Goal: Transaction & Acquisition: Purchase product/service

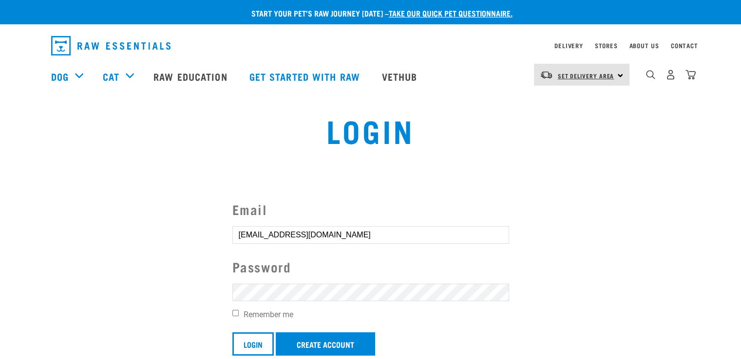
click at [609, 75] on span "Set Delivery Area" at bounding box center [586, 75] width 57 height 3
click at [576, 124] on link "[GEOGRAPHIC_DATA]" at bounding box center [581, 123] width 94 height 21
click at [252, 342] on input "Login" at bounding box center [252, 344] width 41 height 23
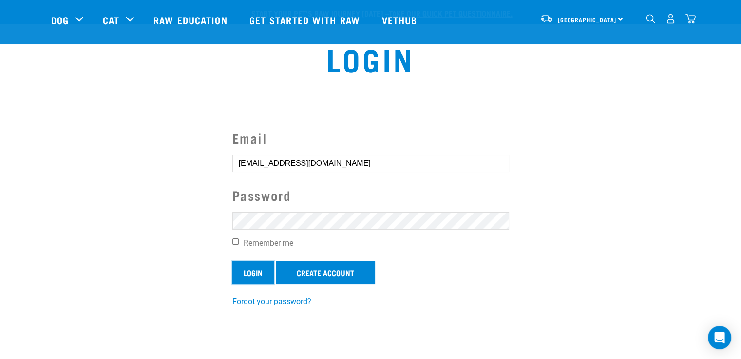
scroll to position [168, 0]
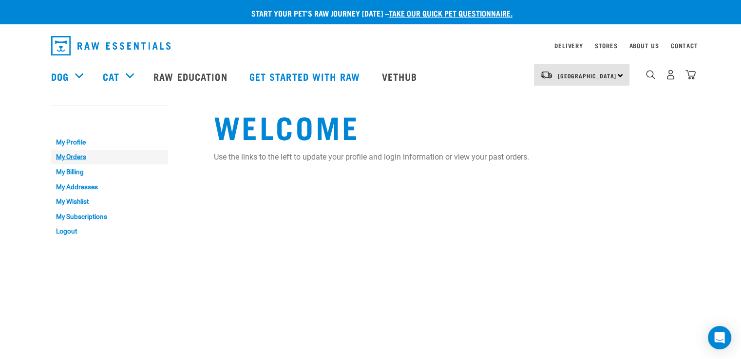
click at [65, 159] on link "My Orders" at bounding box center [109, 157] width 117 height 15
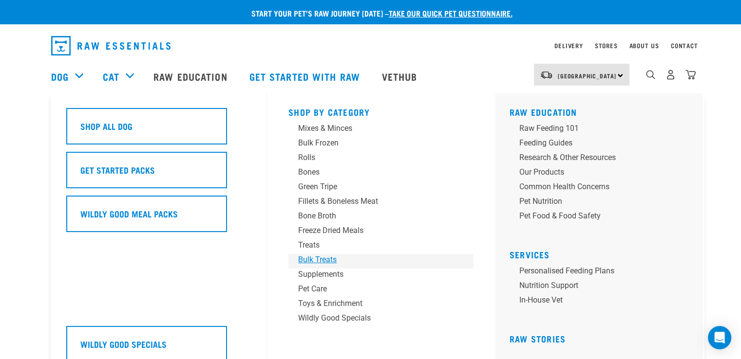
click at [306, 260] on div "Bulk Treats" at bounding box center [374, 260] width 152 height 12
click at [302, 172] on div "Bones" at bounding box center [374, 173] width 152 height 12
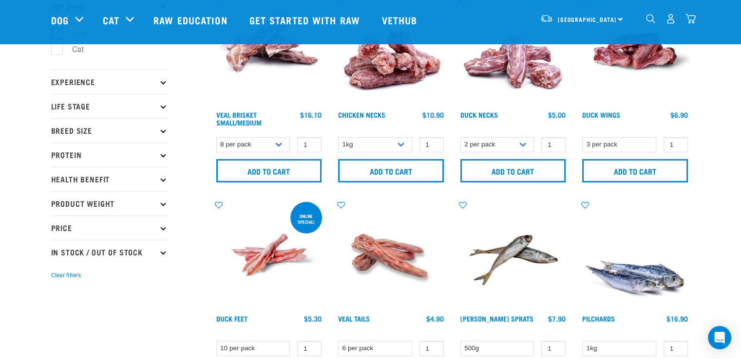
scroll to position [42, 0]
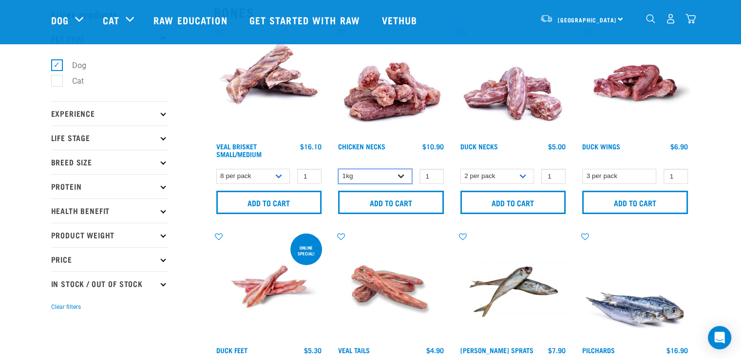
click at [401, 179] on select "1kg 2kg" at bounding box center [375, 176] width 74 height 15
select select "7342"
click at [338, 169] on select "1kg 2kg" at bounding box center [375, 176] width 74 height 15
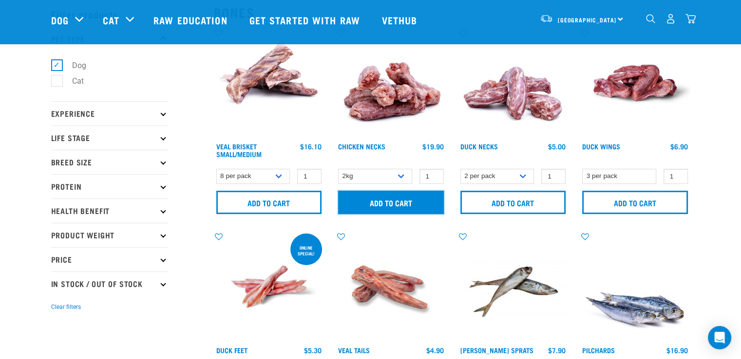
click at [362, 200] on input "Add to cart" at bounding box center [391, 202] width 106 height 23
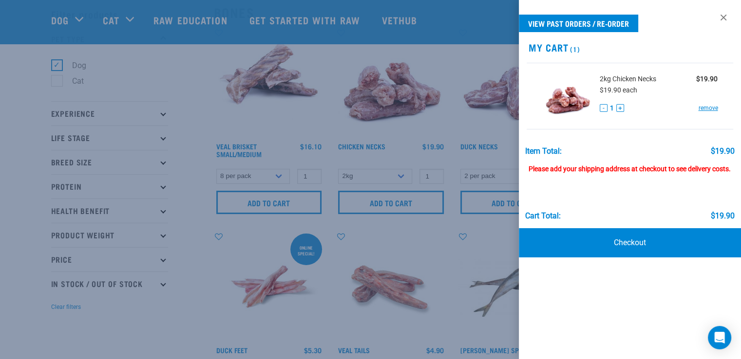
click at [178, 56] on div at bounding box center [370, 179] width 741 height 359
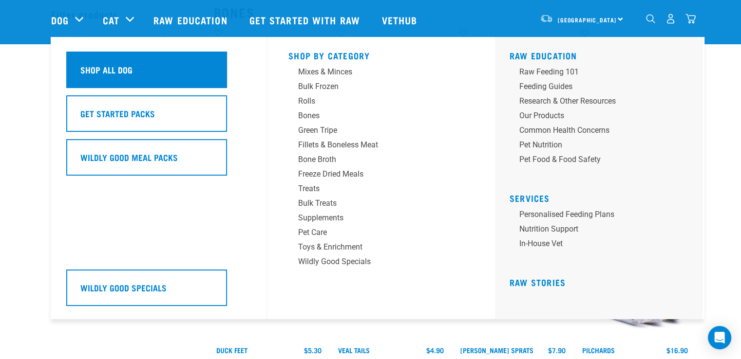
click at [107, 63] on h5 "Shop All Dog" at bounding box center [106, 69] width 52 height 13
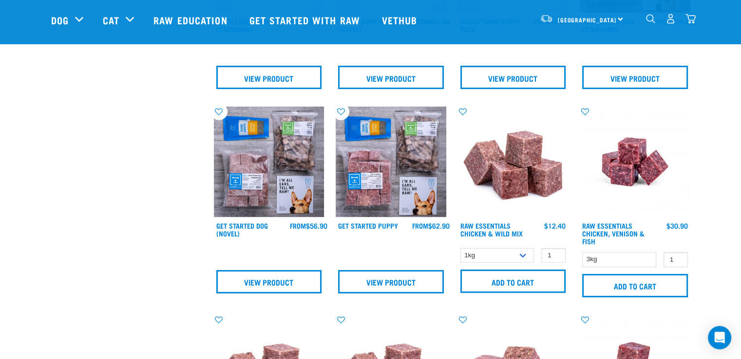
scroll to position [374, 0]
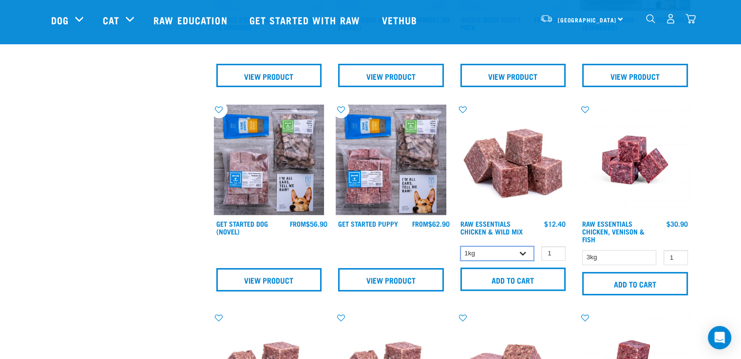
click at [524, 254] on select "1kg 3kg" at bounding box center [497, 253] width 74 height 15
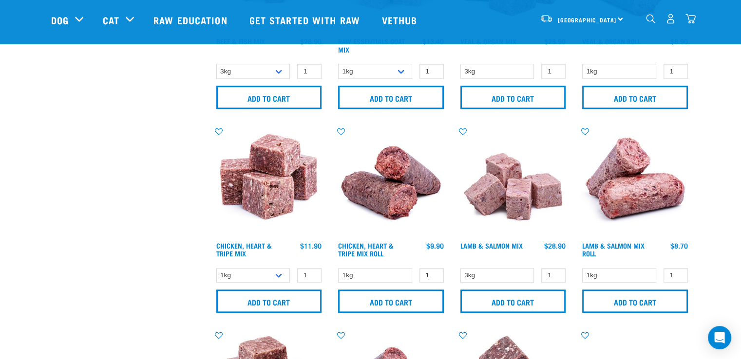
scroll to position [969, 0]
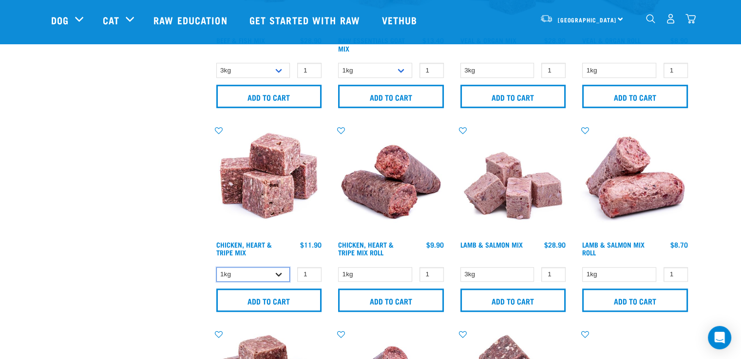
click at [280, 271] on select "1kg 3kg" at bounding box center [253, 274] width 74 height 15
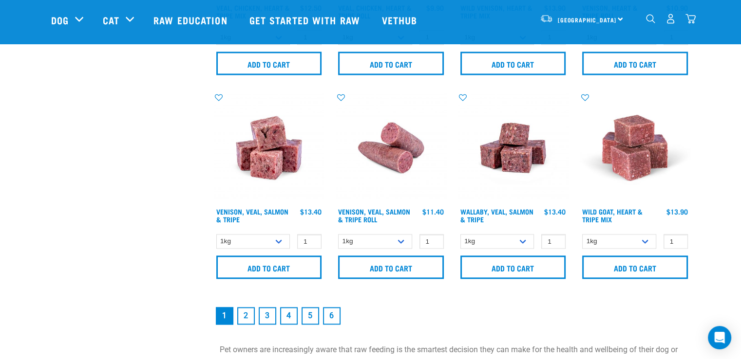
scroll to position [1420, 0]
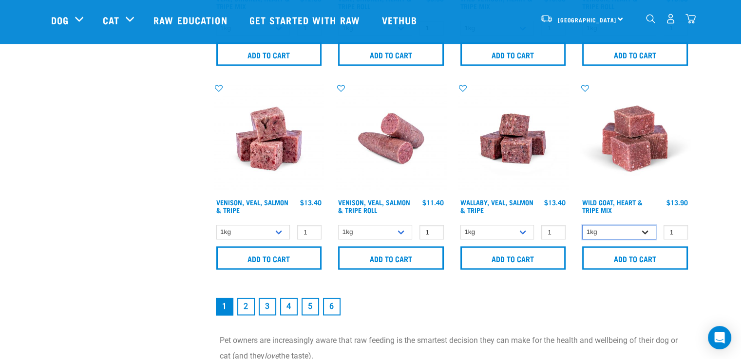
click at [644, 231] on select "1kg 3kg" at bounding box center [619, 232] width 74 height 15
click at [281, 230] on select "1kg 3kg" at bounding box center [253, 232] width 74 height 15
click at [525, 232] on select "1kg 3kg Bulk (18kg)" at bounding box center [497, 232] width 74 height 15
select select "278010"
click at [460, 225] on select "1kg 3kg Bulk (18kg)" at bounding box center [497, 232] width 74 height 15
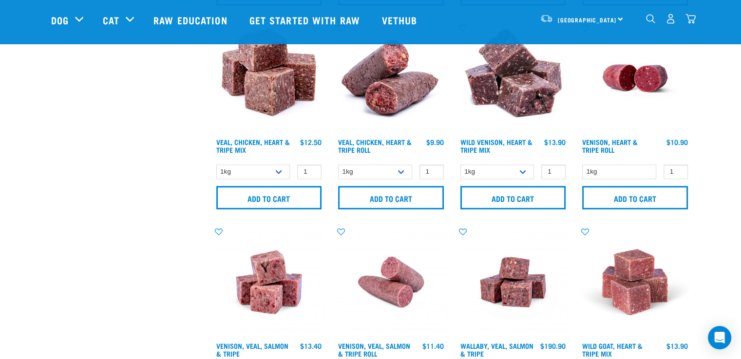
scroll to position [1276, 0]
click at [490, 269] on img at bounding box center [513, 282] width 111 height 111
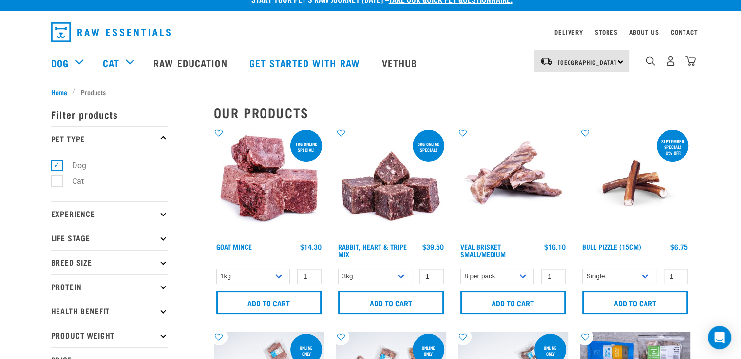
scroll to position [0, 0]
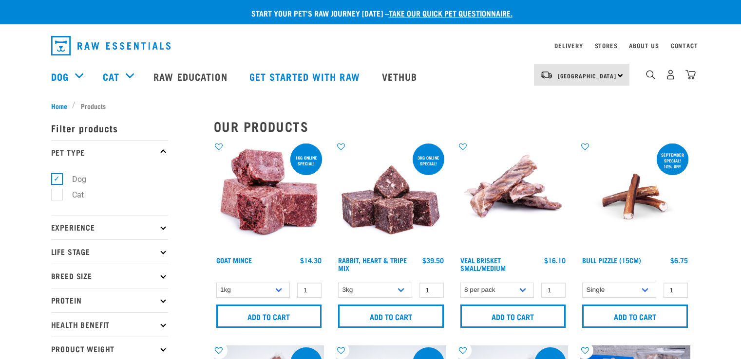
select select "278010"
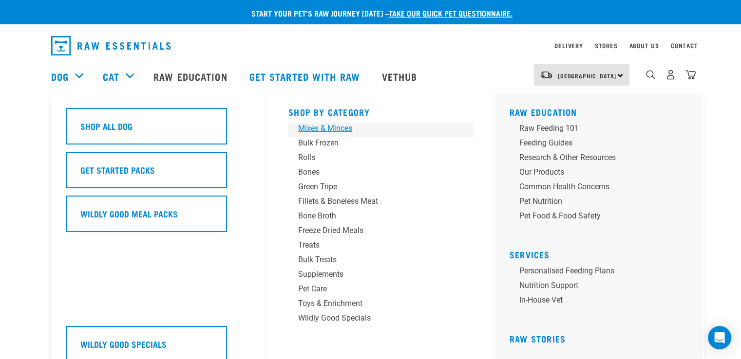
click at [343, 127] on div "Mixes & Minces" at bounding box center [374, 129] width 152 height 12
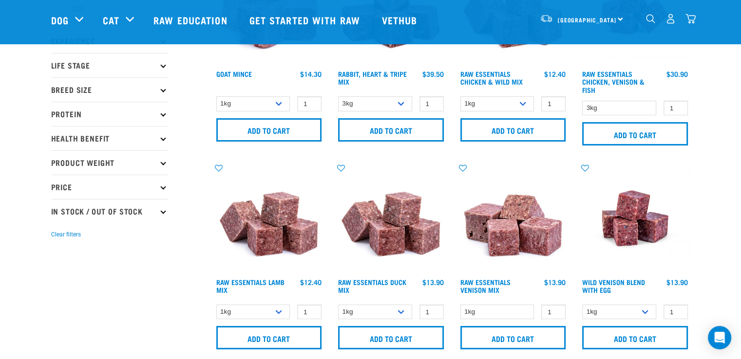
scroll to position [115, 0]
click at [524, 101] on select "1kg 3kg" at bounding box center [497, 103] width 74 height 15
click at [558, 164] on img at bounding box center [513, 218] width 111 height 111
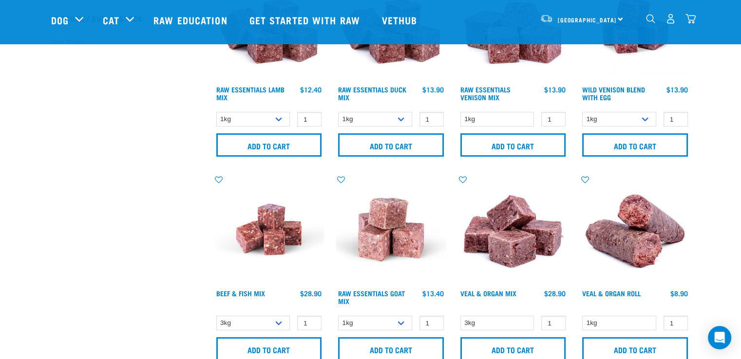
scroll to position [308, 0]
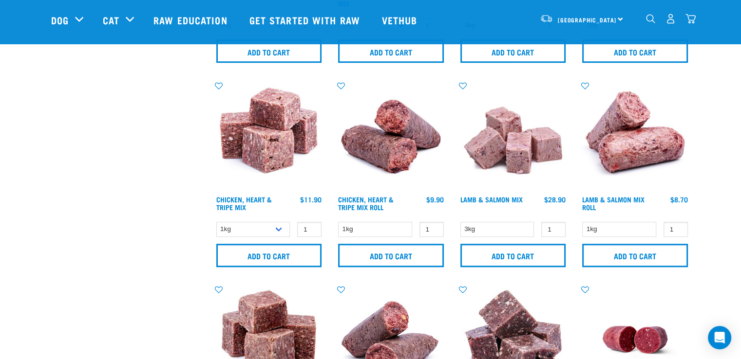
scroll to position [622, 0]
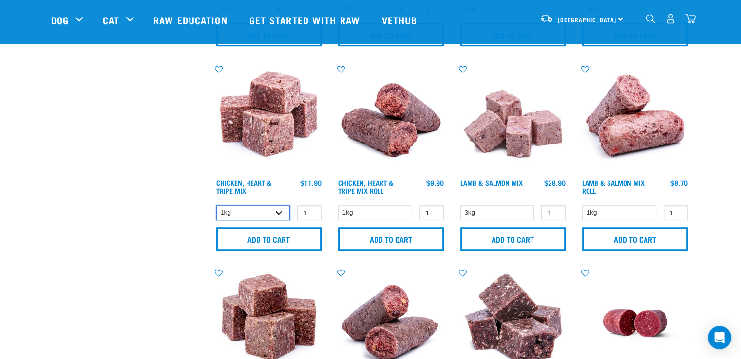
click at [279, 215] on select "1kg 3kg" at bounding box center [253, 213] width 74 height 15
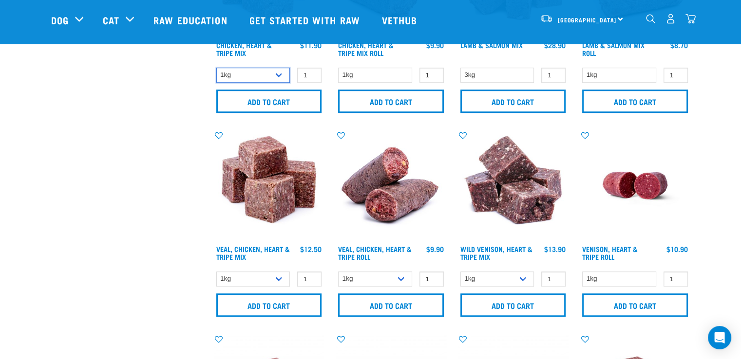
scroll to position [769, 0]
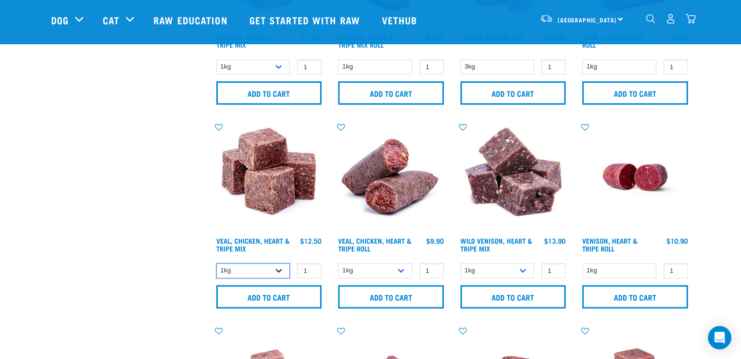
click at [282, 266] on select "1kg 3kg" at bounding box center [253, 271] width 74 height 15
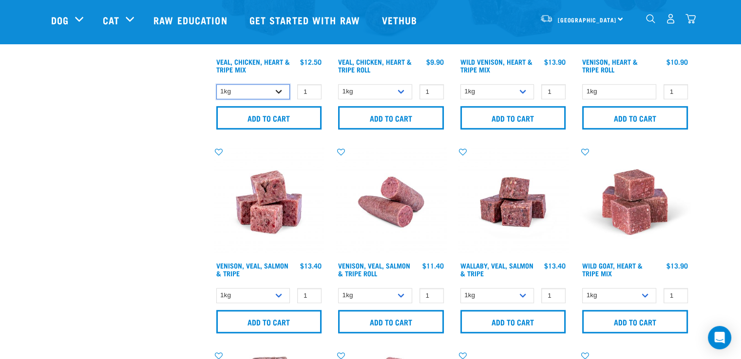
scroll to position [963, 0]
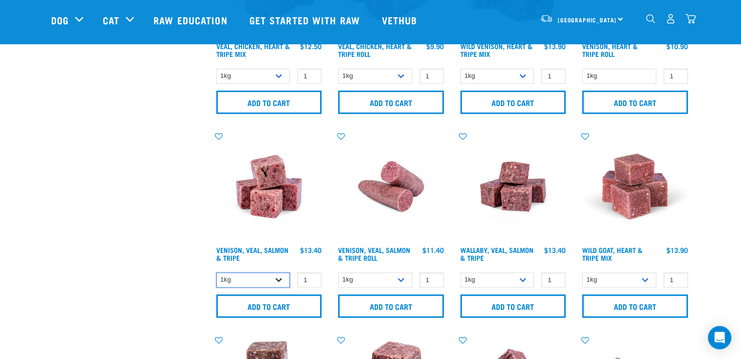
click at [276, 279] on select "1kg 3kg" at bounding box center [253, 280] width 74 height 15
click at [652, 274] on select "1kg 3kg" at bounding box center [619, 280] width 74 height 15
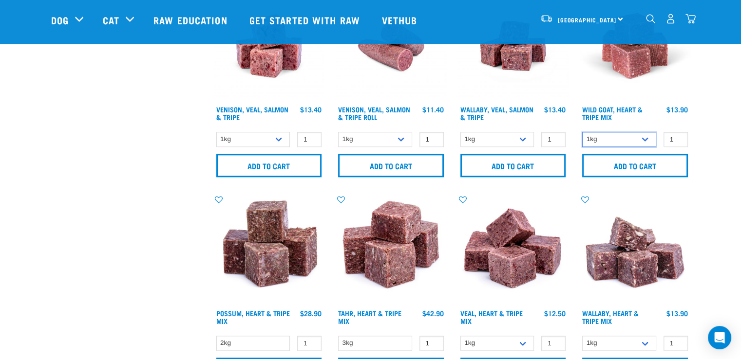
scroll to position [1110, 0]
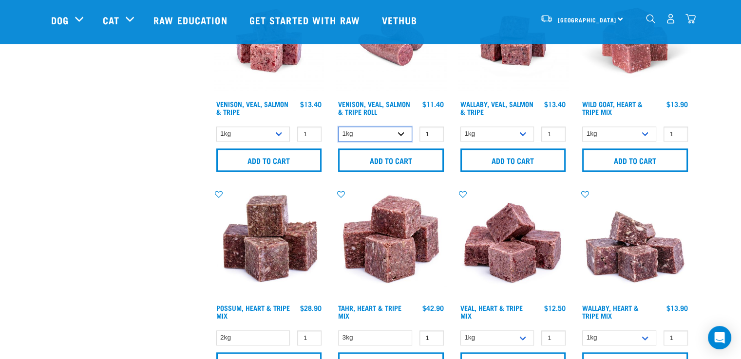
click at [400, 132] on select "1kg Bulk (10kg) Bulk (20kg)" at bounding box center [375, 134] width 74 height 15
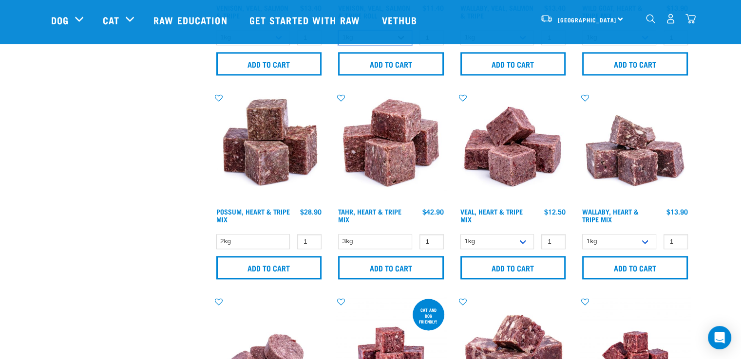
scroll to position [1207, 0]
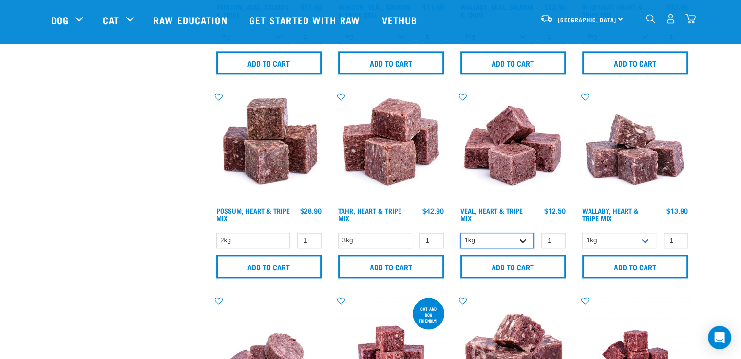
click at [524, 236] on select "1kg 3kg" at bounding box center [497, 240] width 74 height 15
click at [644, 239] on select "1kg 3kg" at bounding box center [619, 240] width 74 height 15
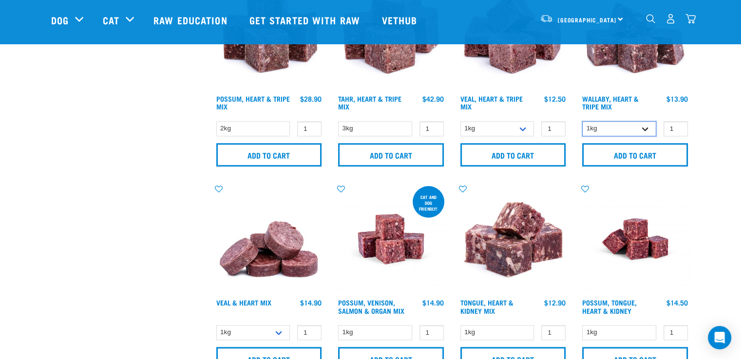
scroll to position [1353, 0]
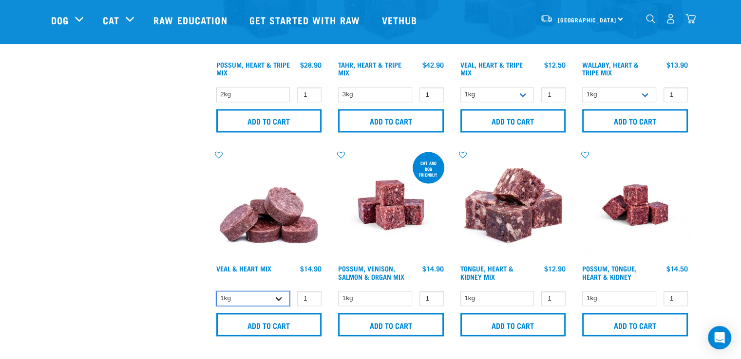
click at [277, 297] on select "1kg 3kg" at bounding box center [253, 298] width 74 height 15
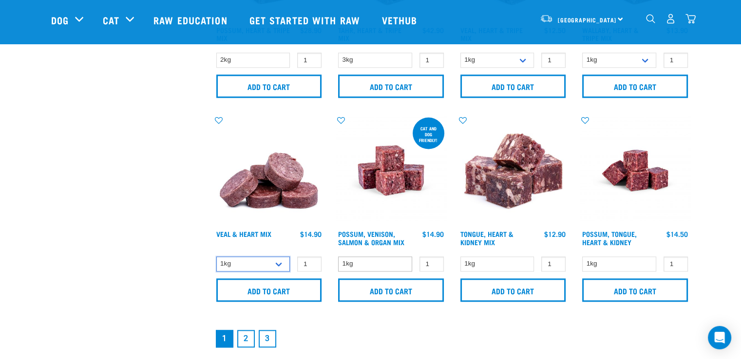
scroll to position [1402, 0]
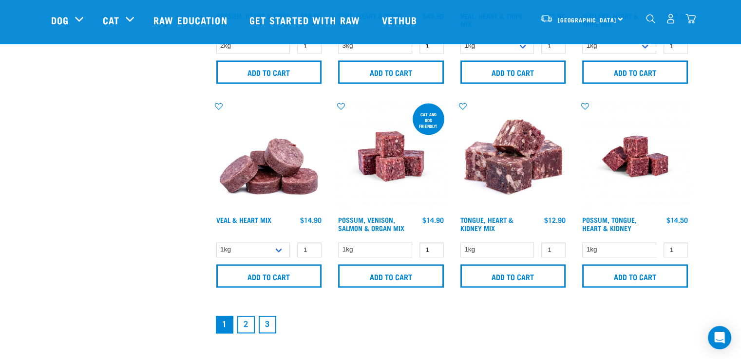
click at [248, 321] on link "2" at bounding box center [246, 325] width 18 height 18
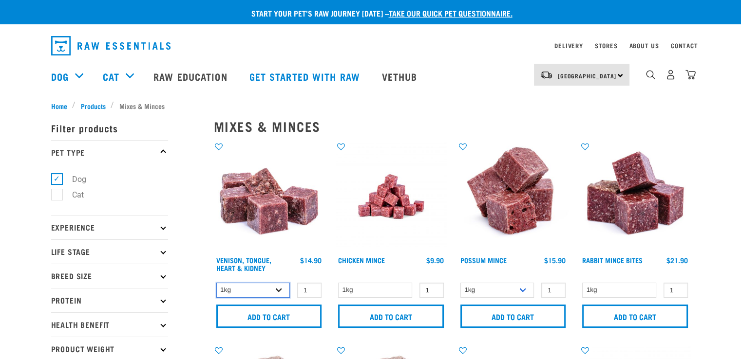
click at [281, 290] on select "1kg 3kg" at bounding box center [253, 290] width 74 height 15
click at [521, 291] on select "1kg 3kg" at bounding box center [497, 290] width 74 height 15
click at [433, 289] on input "2" at bounding box center [431, 290] width 24 height 15
click at [433, 286] on input "3" at bounding box center [431, 290] width 24 height 15
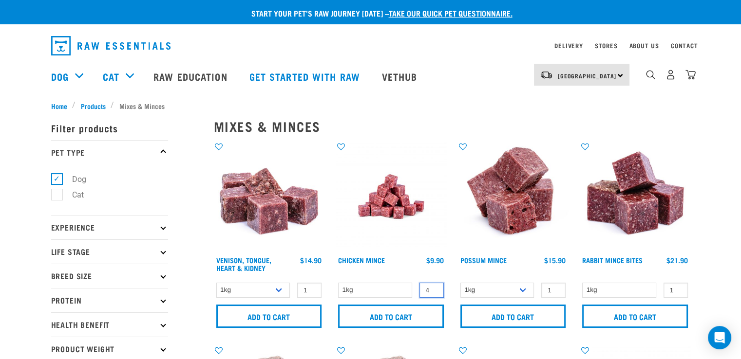
click at [433, 286] on input "4" at bounding box center [431, 290] width 24 height 15
click at [433, 286] on input "5" at bounding box center [431, 290] width 24 height 15
click at [433, 286] on input "6" at bounding box center [431, 290] width 24 height 15
click at [433, 286] on input "7" at bounding box center [431, 290] width 24 height 15
click at [433, 286] on input "8" at bounding box center [431, 290] width 24 height 15
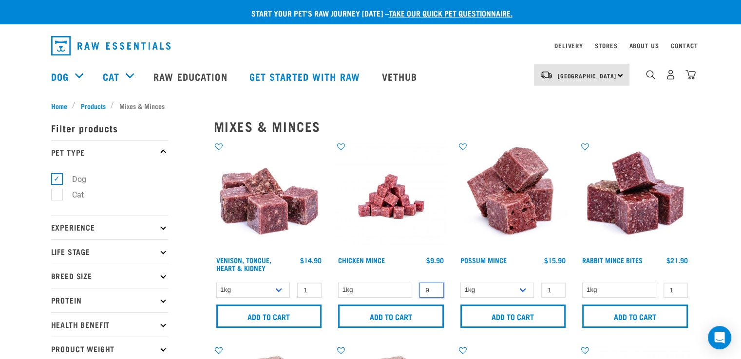
click at [433, 286] on input "9" at bounding box center [431, 290] width 24 height 15
click at [433, 286] on input "10" at bounding box center [431, 290] width 24 height 15
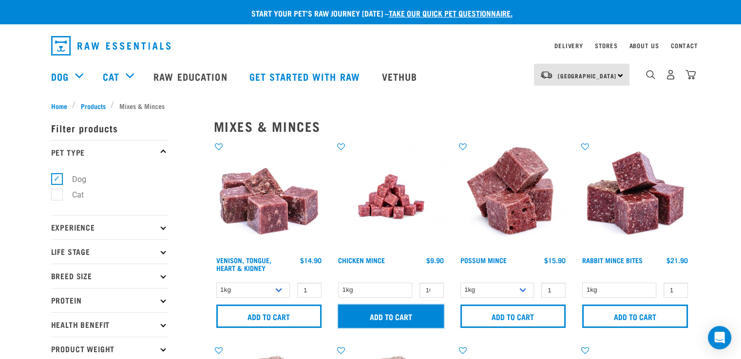
click at [374, 313] on input "Add to cart" at bounding box center [391, 316] width 106 height 23
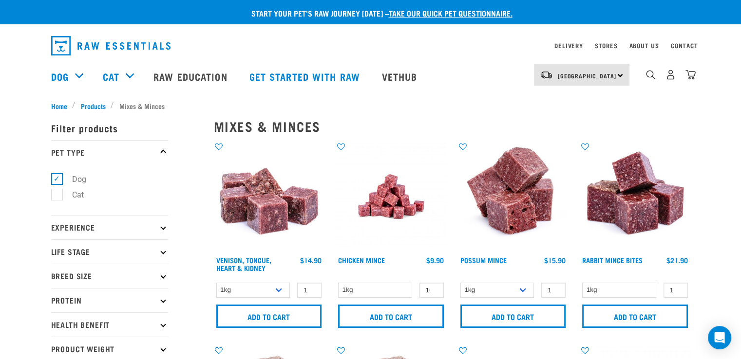
drag, startPoint x: 389, startPoint y: 319, endPoint x: 388, endPoint y: 325, distance: 6.5
click at [0, 325] on article "There are 6 items left in stock of Chicken Mince, please remove this item from …" at bounding box center [0, 179] width 0 height 359
click at [37, 181] on button "delete" at bounding box center [32, 180] width 10 height 10
click at [434, 291] on input "9" at bounding box center [431, 290] width 24 height 15
click at [434, 291] on input "8" at bounding box center [431, 290] width 24 height 15
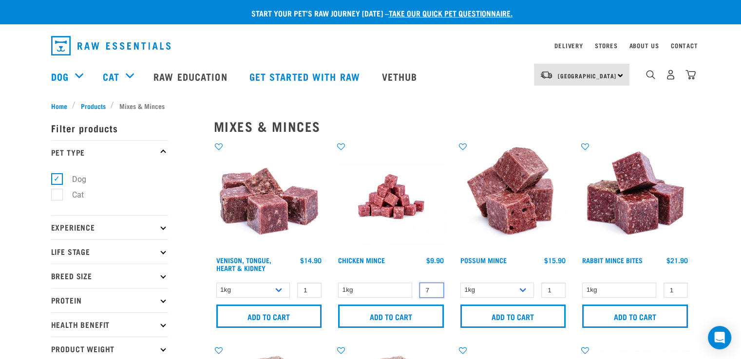
click at [434, 291] on input "7" at bounding box center [431, 290] width 24 height 15
type input "6"
click at [434, 291] on input "6" at bounding box center [431, 290] width 24 height 15
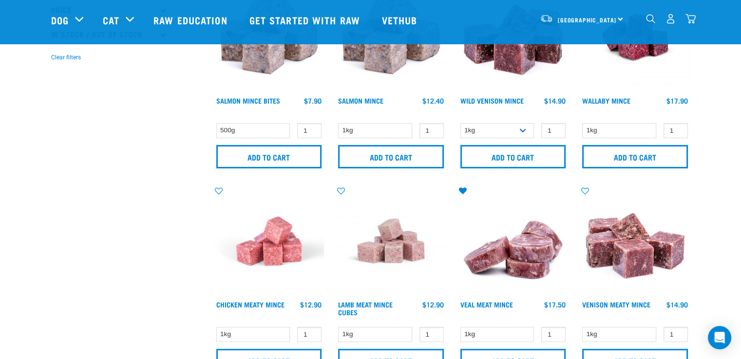
scroll to position [341, 0]
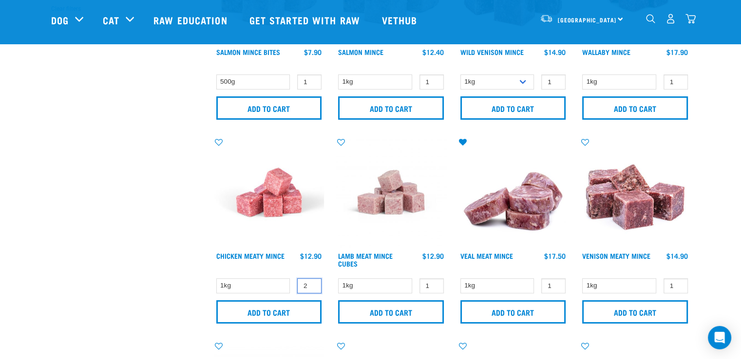
click at [312, 283] on input "2" at bounding box center [309, 286] width 24 height 15
click at [312, 283] on input "3" at bounding box center [309, 286] width 24 height 15
type input "4"
click at [312, 283] on input "4" at bounding box center [309, 286] width 24 height 15
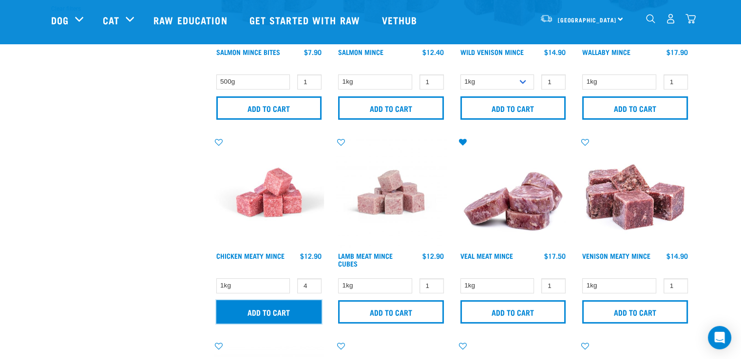
click at [281, 310] on input "Add to cart" at bounding box center [269, 312] width 106 height 23
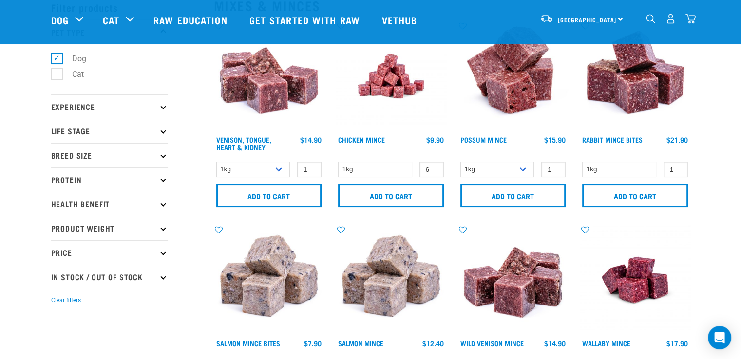
scroll to position [49, 0]
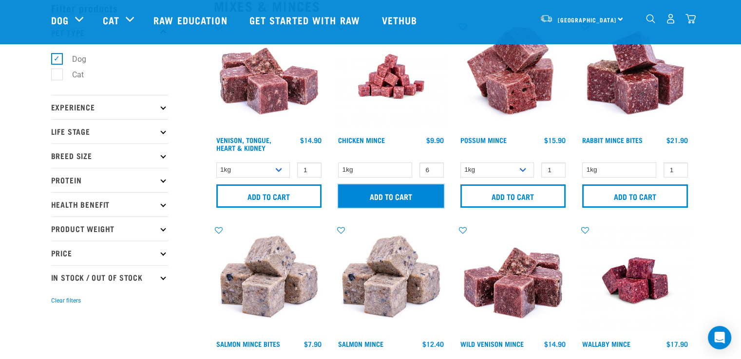
click at [382, 200] on input "Add to cart" at bounding box center [391, 196] width 106 height 23
click at [405, 192] on input "Add to cart" at bounding box center [391, 196] width 106 height 23
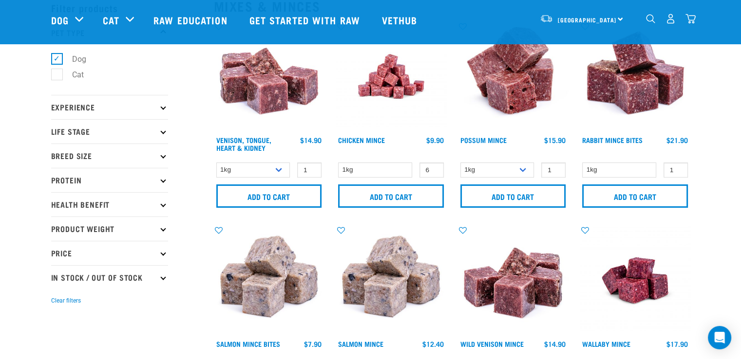
click at [37, 179] on button "delete" at bounding box center [32, 180] width 10 height 10
click at [689, 21] on img "dropdown navigation" at bounding box center [690, 19] width 10 height 10
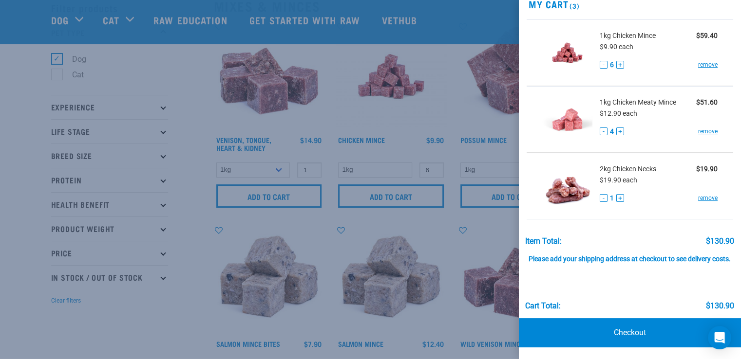
scroll to position [51, 0]
click at [617, 328] on link "Checkout" at bounding box center [630, 333] width 222 height 29
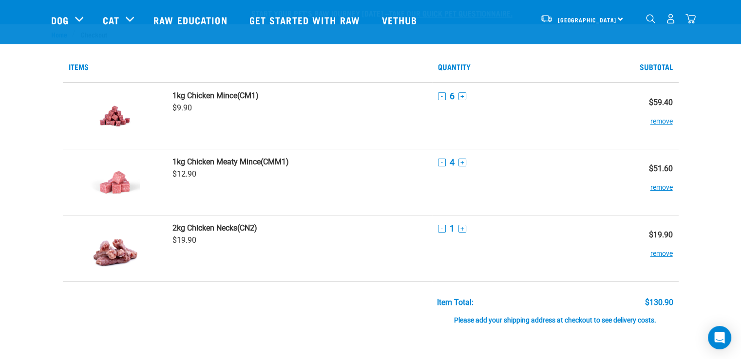
scroll to position [146, 0]
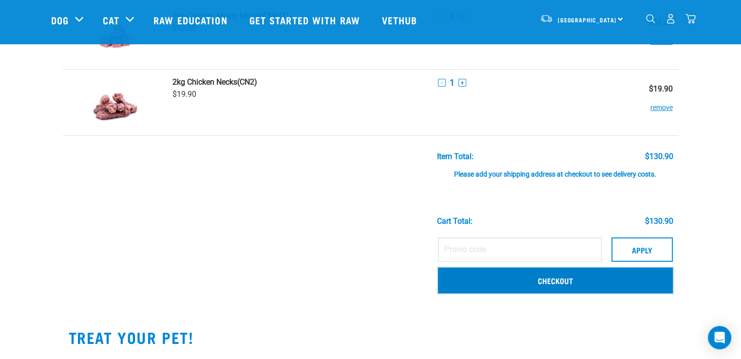
click at [525, 281] on link "Checkout" at bounding box center [555, 280] width 235 height 25
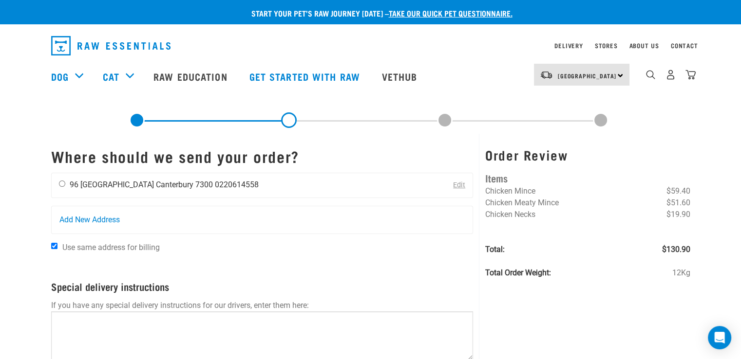
click at [65, 184] on div "Joanna York 96 West End Canterbury 7300 0220614558" at bounding box center [159, 185] width 214 height 24
click at [62, 182] on input "radio" at bounding box center [62, 184] width 6 height 6
radio input "true"
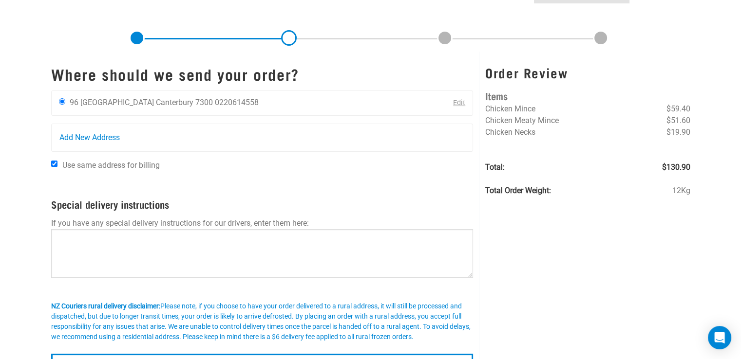
scroll to position [195, 0]
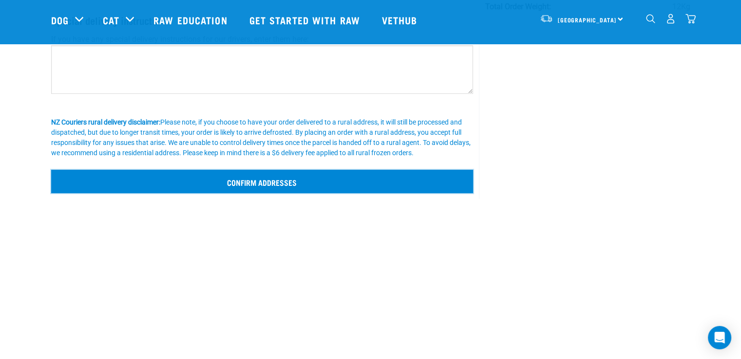
click at [246, 178] on input "Confirm addresses" at bounding box center [262, 181] width 422 height 23
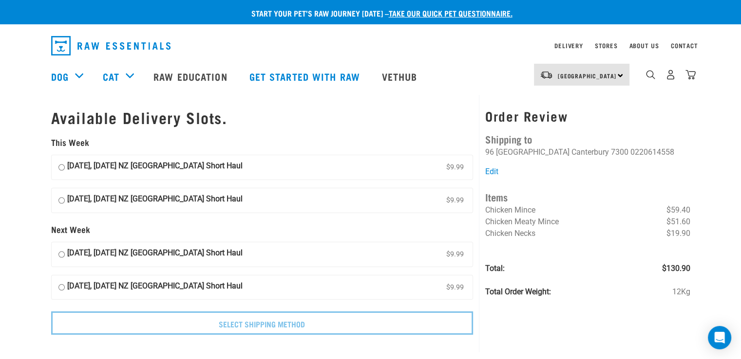
click at [60, 200] on input "[DATE], [DATE] NZ [GEOGRAPHIC_DATA] Short Haul $9.99" at bounding box center [61, 200] width 6 height 15
radio input "true"
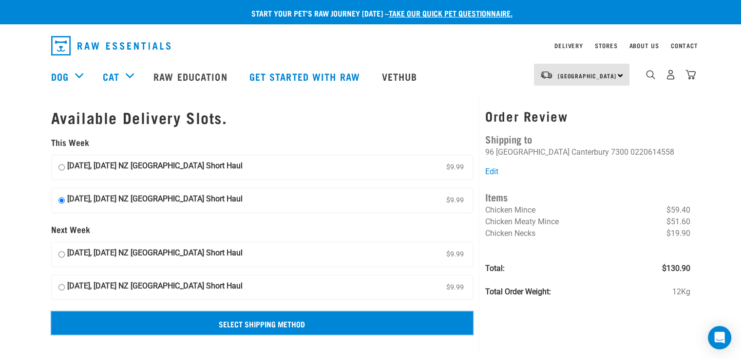
click at [219, 325] on input "Select Shipping Method" at bounding box center [262, 323] width 422 height 23
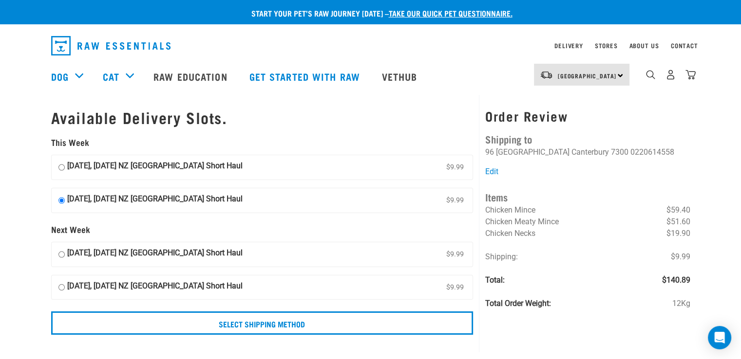
click at [64, 169] on input "[DATE], [DATE] NZ [GEOGRAPHIC_DATA] Short Haul $9.99" at bounding box center [61, 167] width 6 height 15
radio input "true"
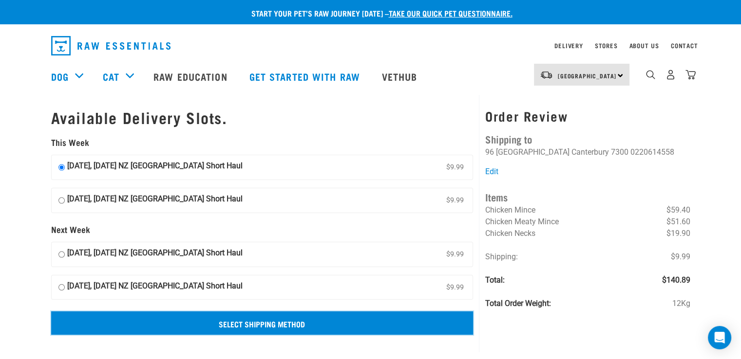
click at [284, 319] on input "Select Shipping Method" at bounding box center [262, 323] width 422 height 23
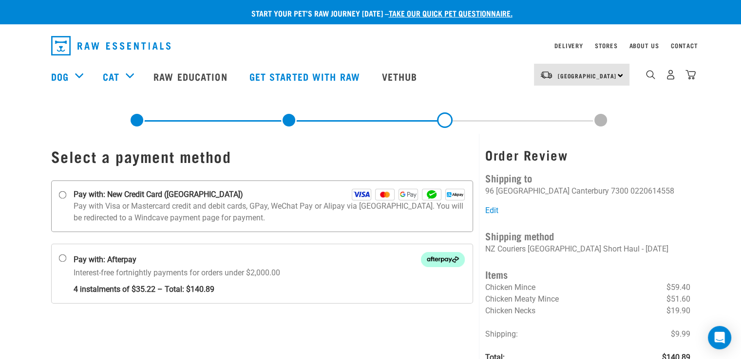
click at [58, 193] on input "Pay with: New Credit Card ([GEOGRAPHIC_DATA])" at bounding box center [62, 195] width 8 height 8
radio input "true"
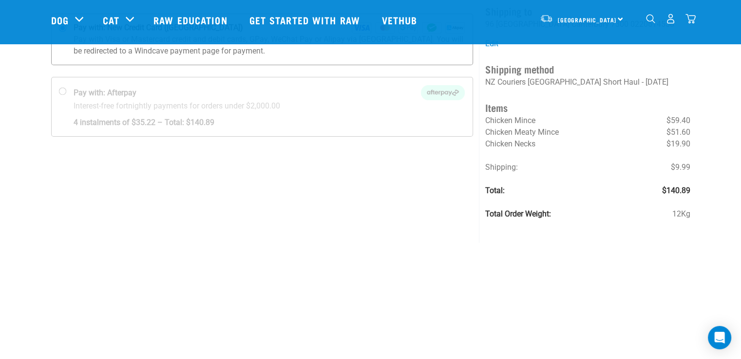
scroll to position [97, 0]
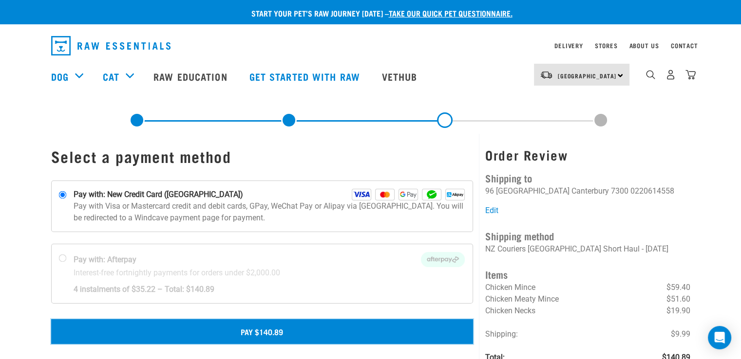
click at [297, 322] on button "Pay $140.89" at bounding box center [262, 332] width 422 height 24
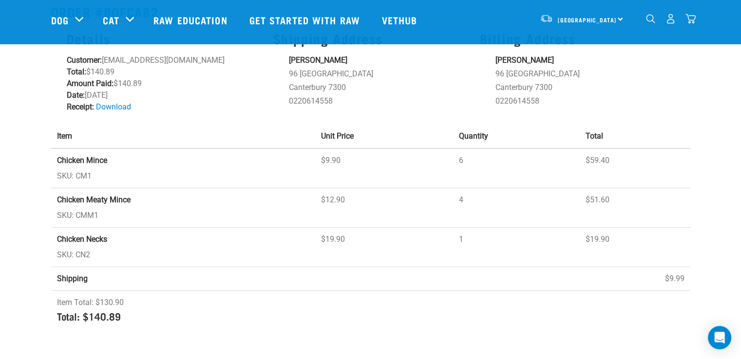
scroll to position [49, 0]
